Goal: Task Accomplishment & Management: Use online tool/utility

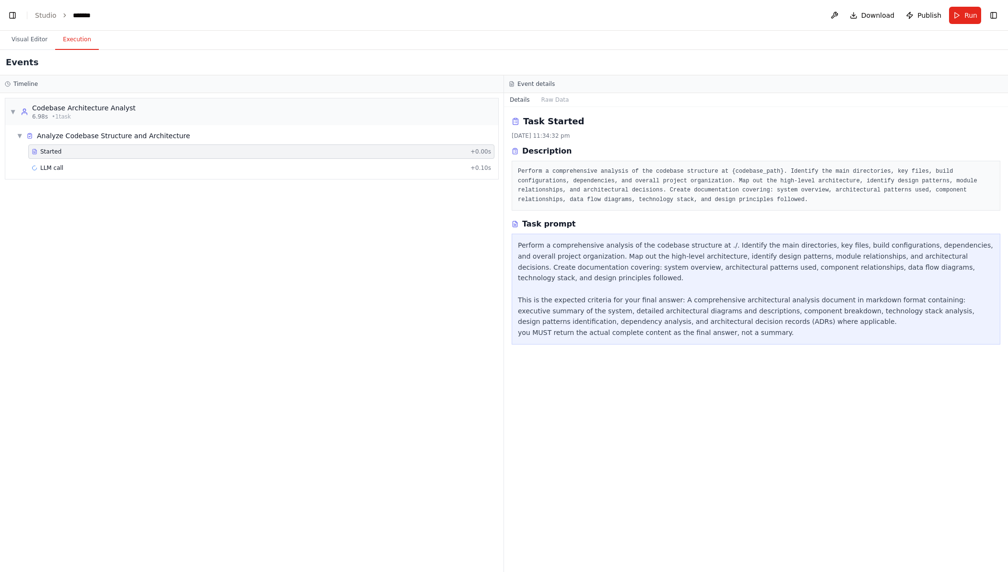
click at [218, 169] on div "▼ Codebase Architecture Analyst 6.98s • 1 task ▼ Analyze Codebase Structure and…" at bounding box center [252, 332] width 504 height 479
click at [86, 17] on div "*******" at bounding box center [87, 16] width 28 height 10
click at [14, 45] on button "Visual Editor" at bounding box center [29, 40] width 51 height 20
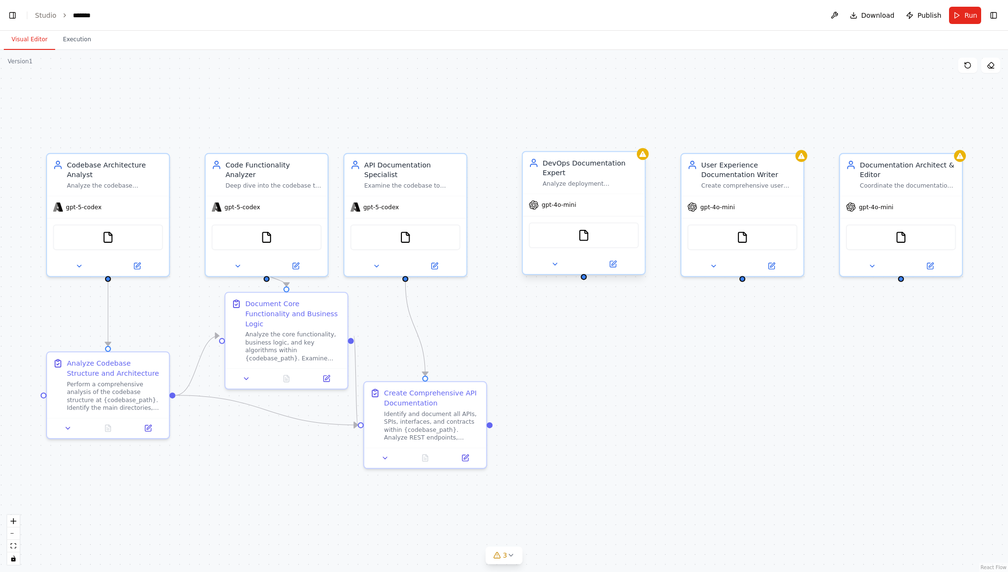
click at [605, 169] on div "Analyze deployment configurations, infrastructure setup, monitoring, logging, a…" at bounding box center [591, 184] width 96 height 8
click at [30, 63] on div "Version 1" at bounding box center [20, 62] width 25 height 8
click at [833, 18] on button at bounding box center [834, 15] width 15 height 17
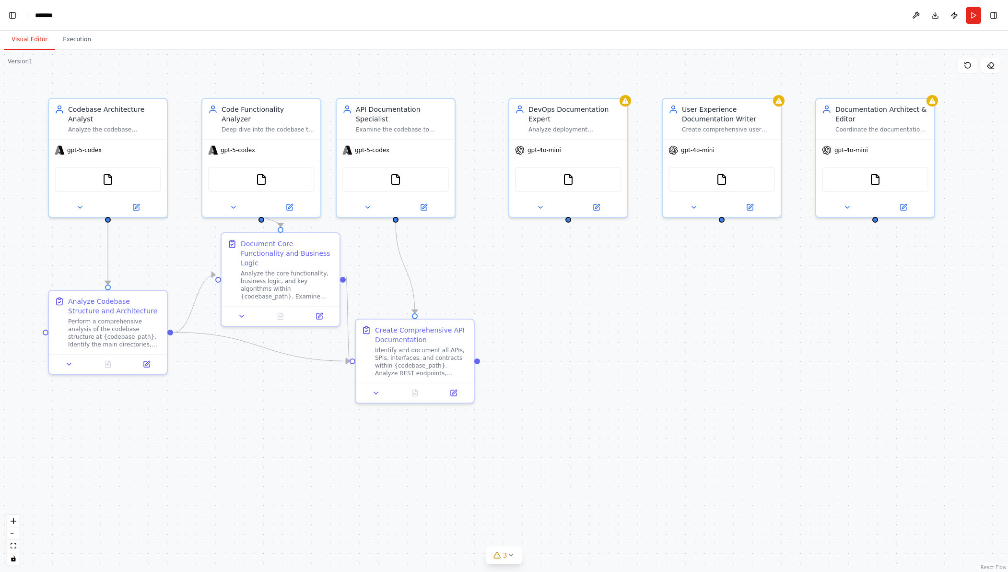
scroll to position [8131, 0]
click at [14, 18] on button "Toggle Left Sidebar" at bounding box center [12, 15] width 13 height 13
click at [990, 16] on button "Toggle Right Sidebar" at bounding box center [993, 15] width 13 height 13
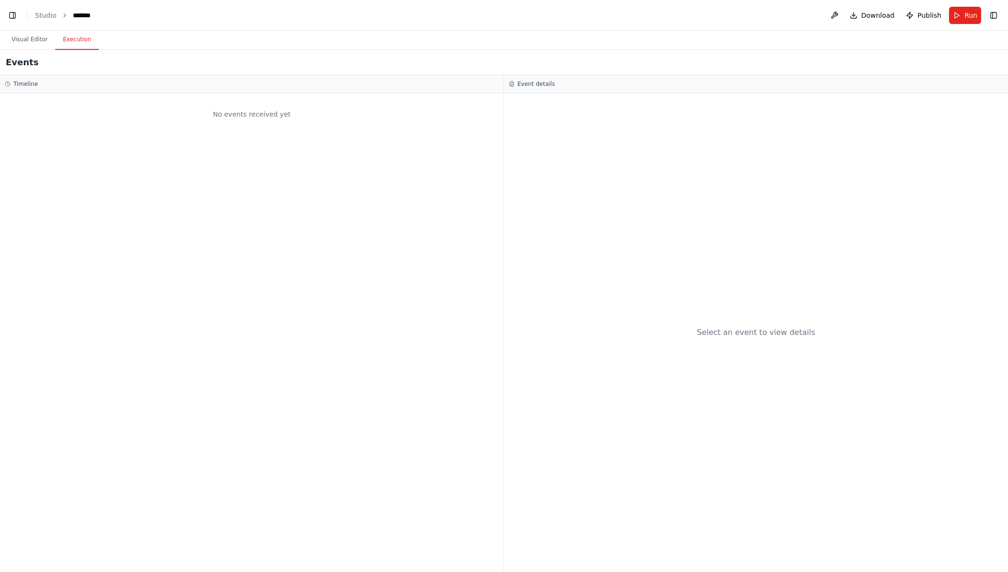
click at [80, 43] on button "Execution" at bounding box center [77, 40] width 44 height 20
drag, startPoint x: 11, startPoint y: 98, endPoint x: 15, endPoint y: 83, distance: 15.0
click at [11, 98] on div "No events received yet" at bounding box center [252, 114] width 494 height 33
click at [21, 74] on div "Events" at bounding box center [504, 62] width 1008 height 25
click at [24, 36] on button "Visual Editor" at bounding box center [29, 40] width 51 height 20
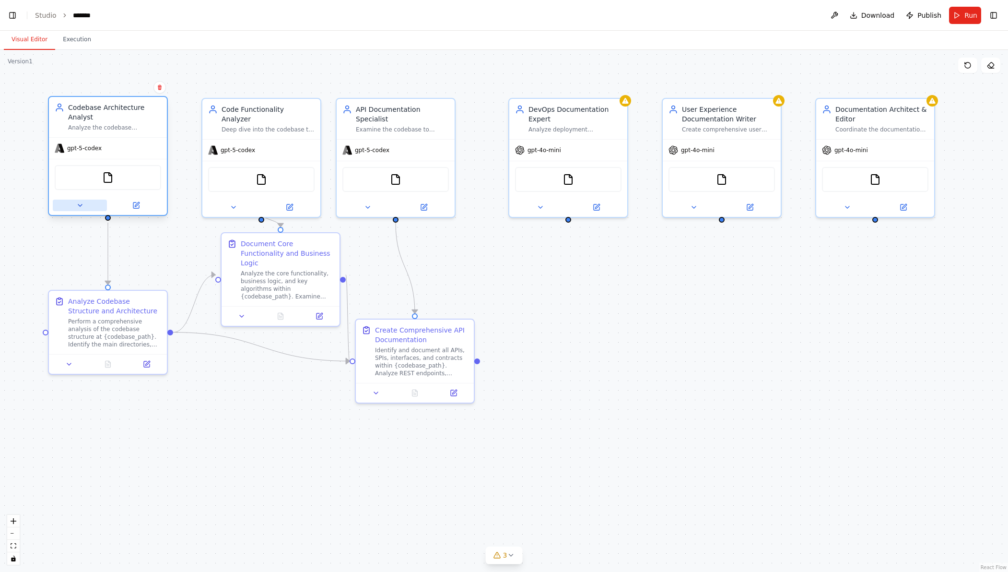
click at [96, 202] on button at bounding box center [80, 206] width 54 height 12
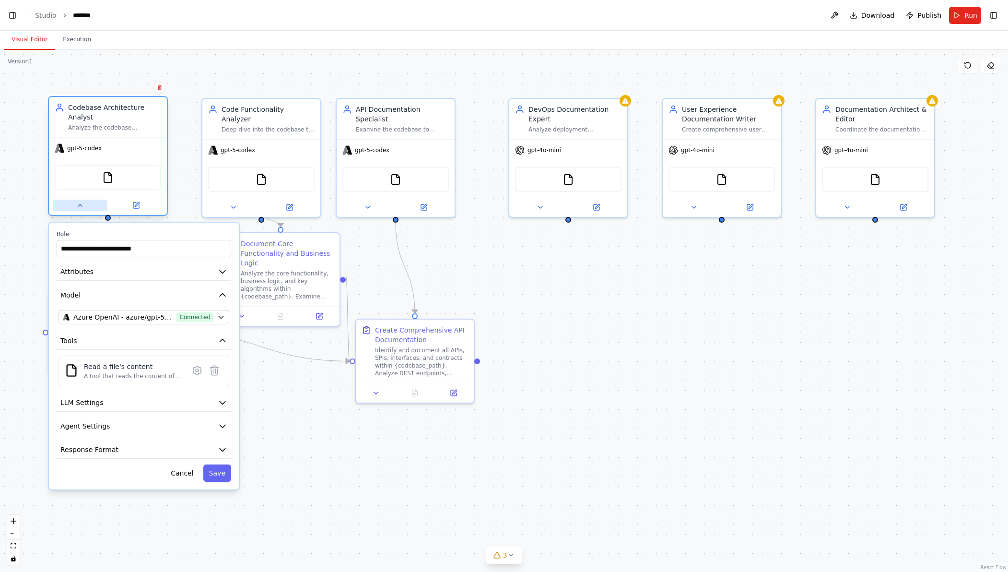
click at [96, 202] on button at bounding box center [80, 206] width 54 height 12
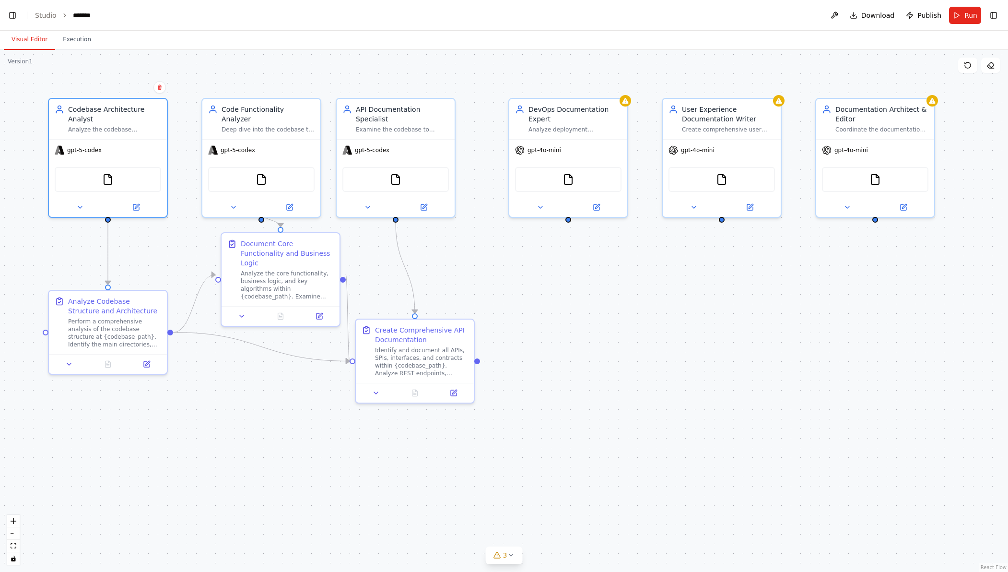
click at [235, 73] on div ".deletable-edge-delete-btn { width: 20px; height: 20px; border: 0px solid #ffff…" at bounding box center [504, 311] width 1008 height 522
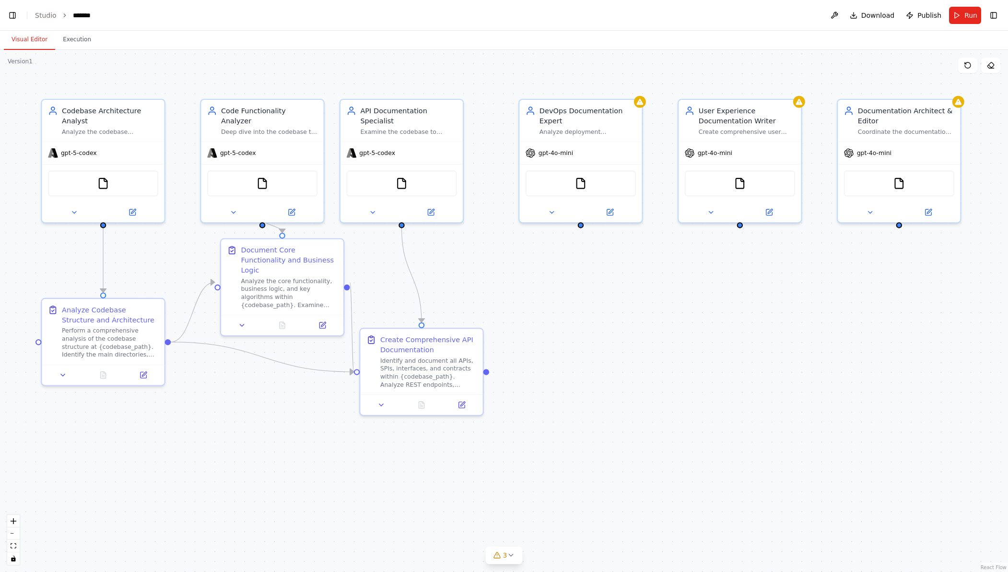
click at [235, 73] on div ".deletable-edge-delete-btn { width: 20px; height: 20px; border: 0px solid #ffff…" at bounding box center [504, 311] width 1008 height 522
click at [840, 16] on button at bounding box center [834, 15] width 15 height 17
click at [943, 11] on button "Publish" at bounding box center [923, 15] width 43 height 17
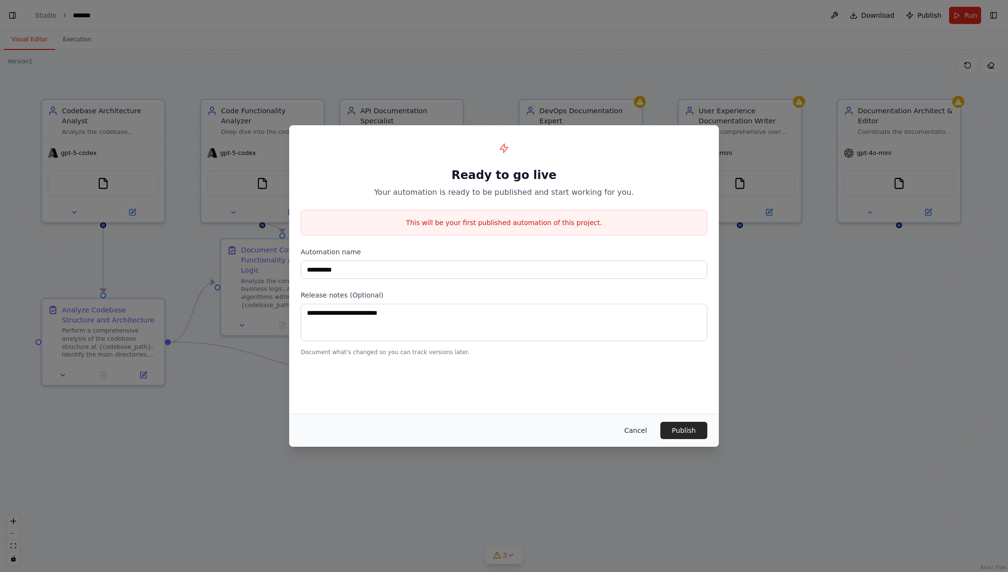
click at [639, 434] on button "Cancel" at bounding box center [636, 430] width 38 height 17
